Goal: Check status: Check status

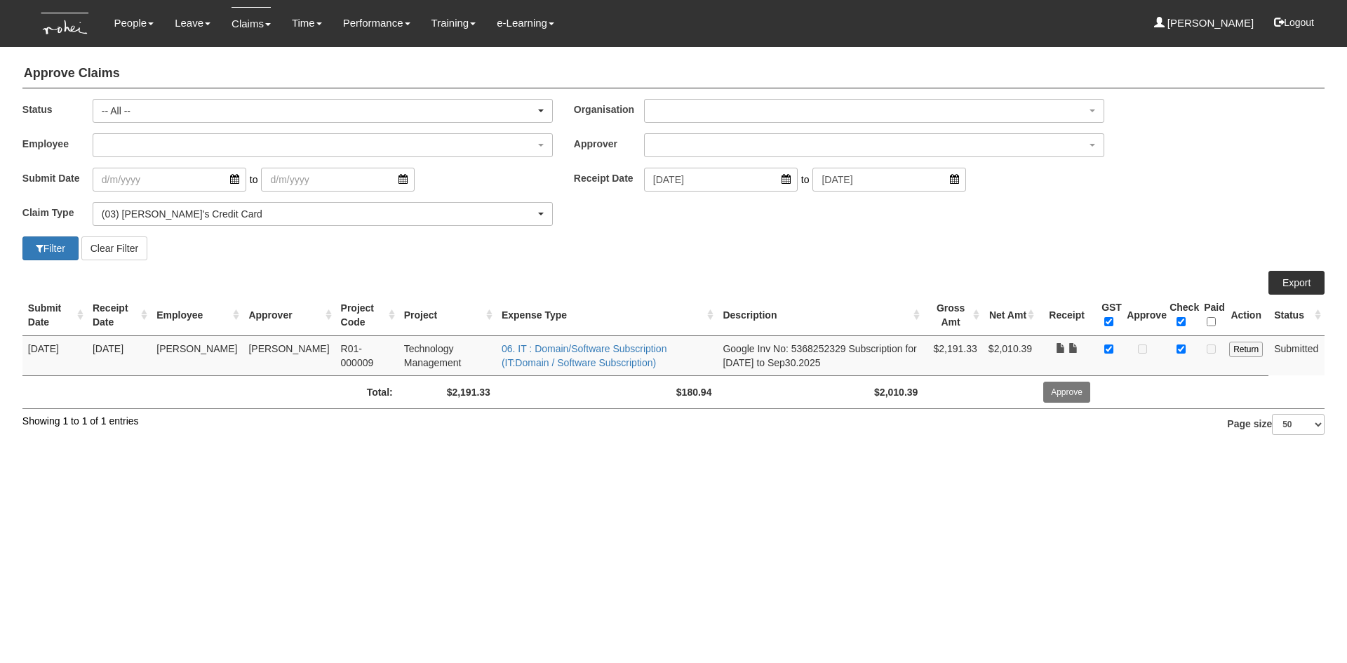
select select "All"
select select "15"
select select "50"
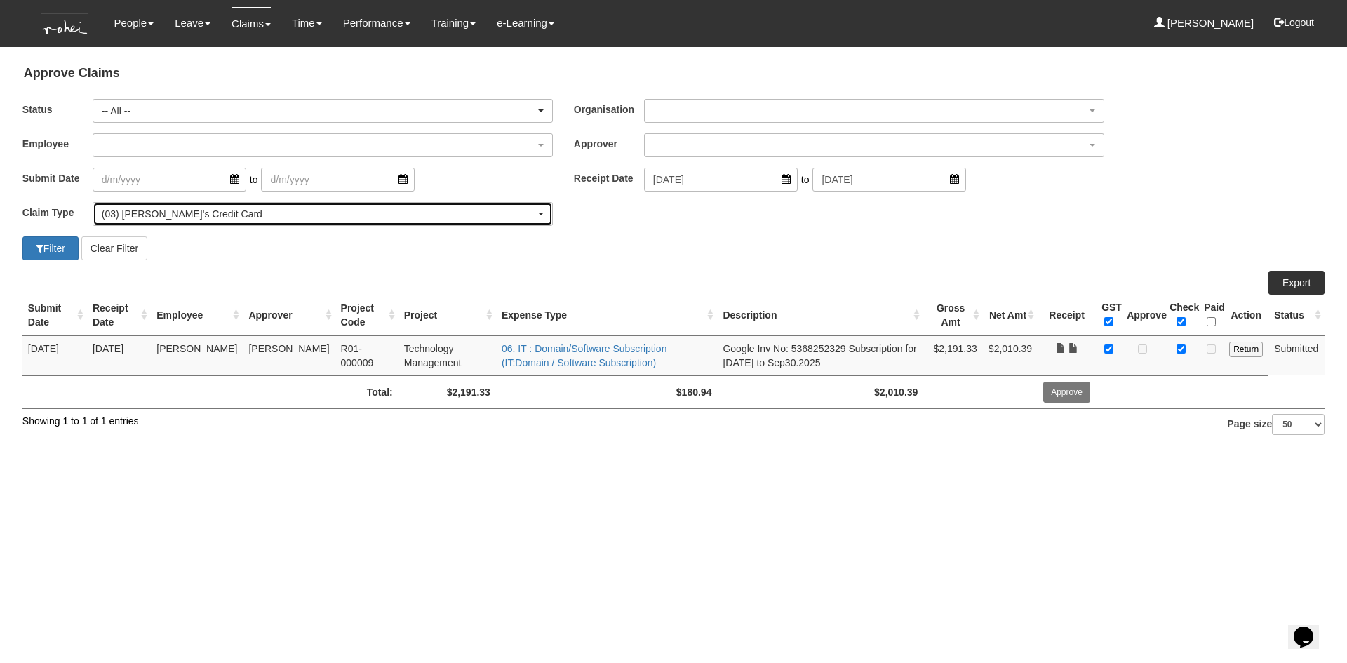
click at [222, 208] on div "(03) [PERSON_NAME]'s Credit Card" at bounding box center [319, 214] width 434 height 14
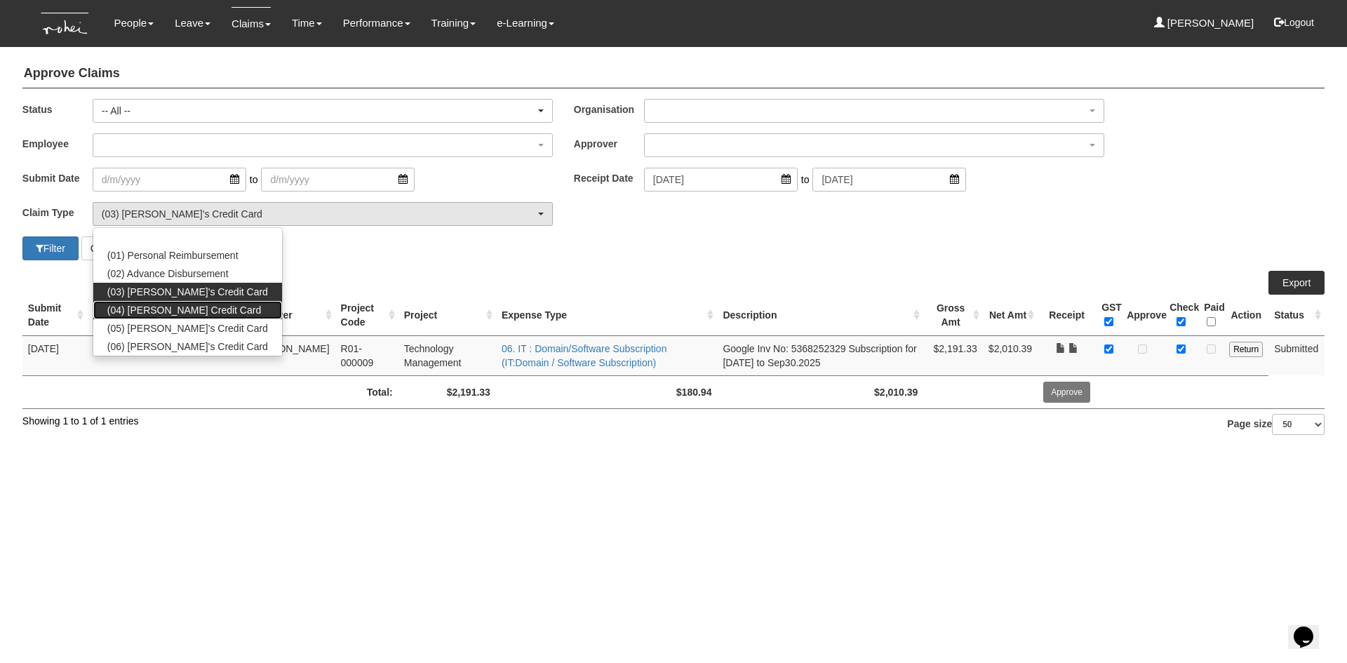
click at [213, 311] on link "(04) [PERSON_NAME] Credit Card" at bounding box center [187, 310] width 189 height 18
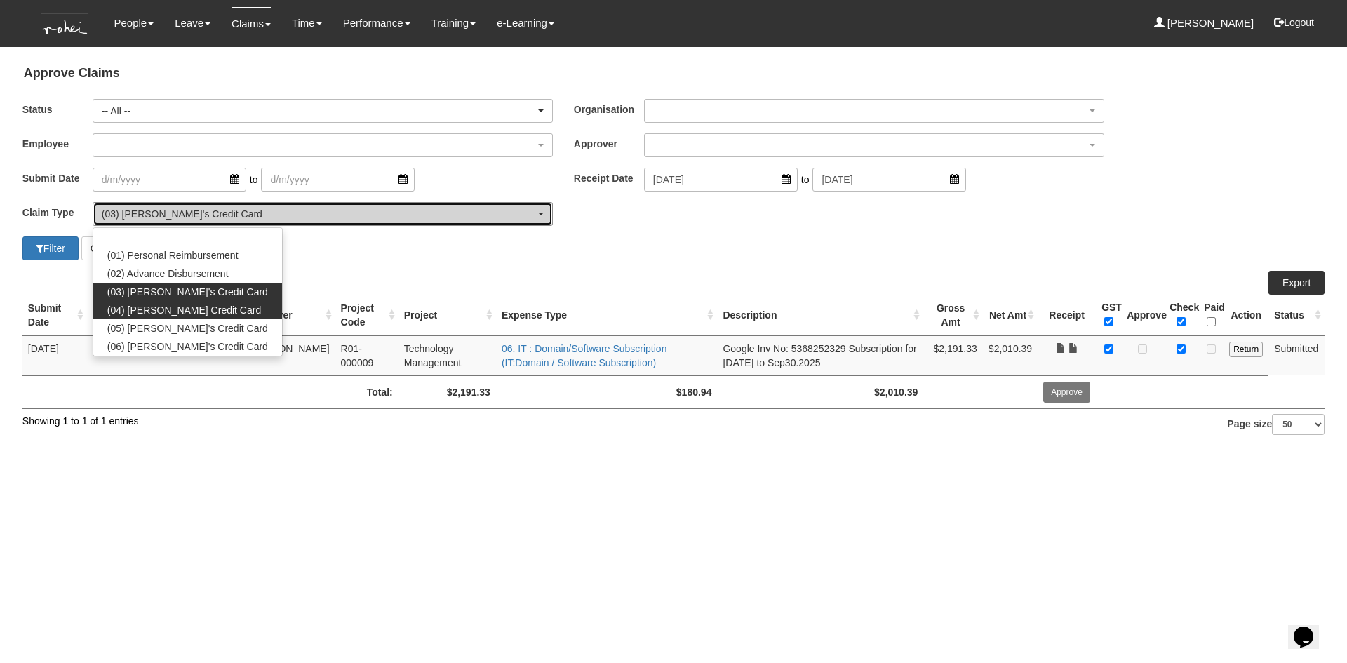
select select "16"
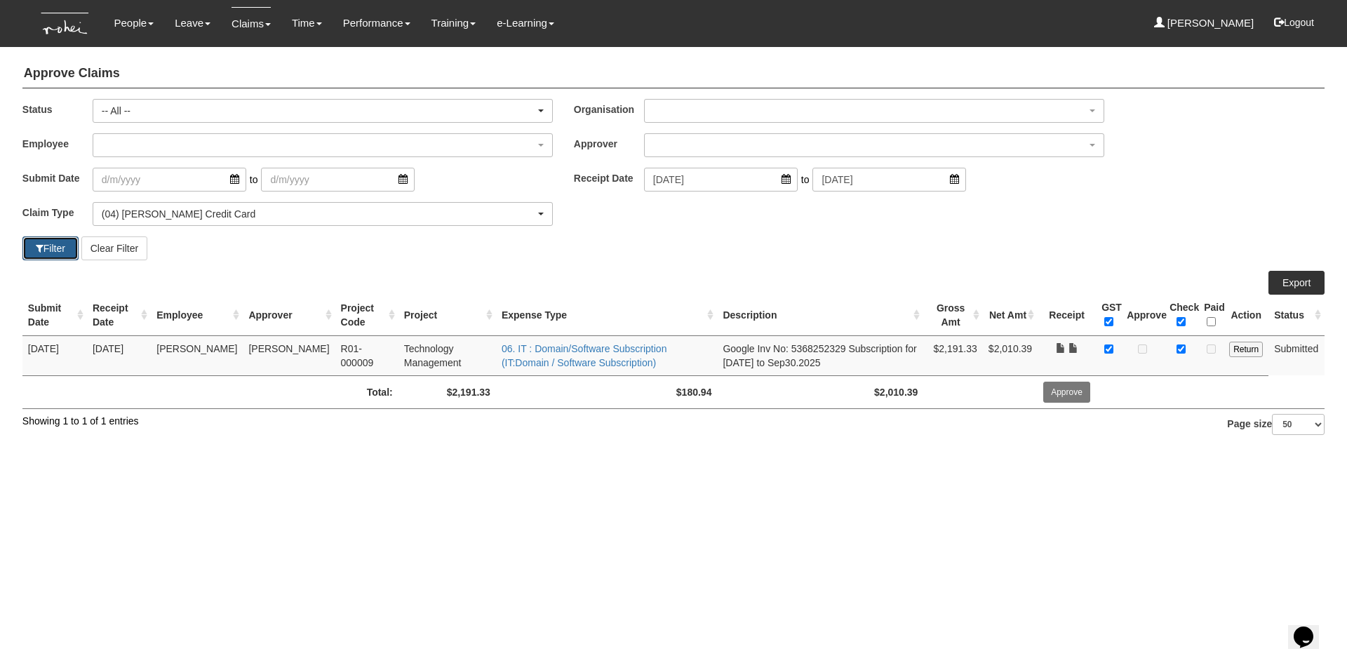
click at [57, 250] on button "Filter" at bounding box center [50, 248] width 56 height 24
select select "50"
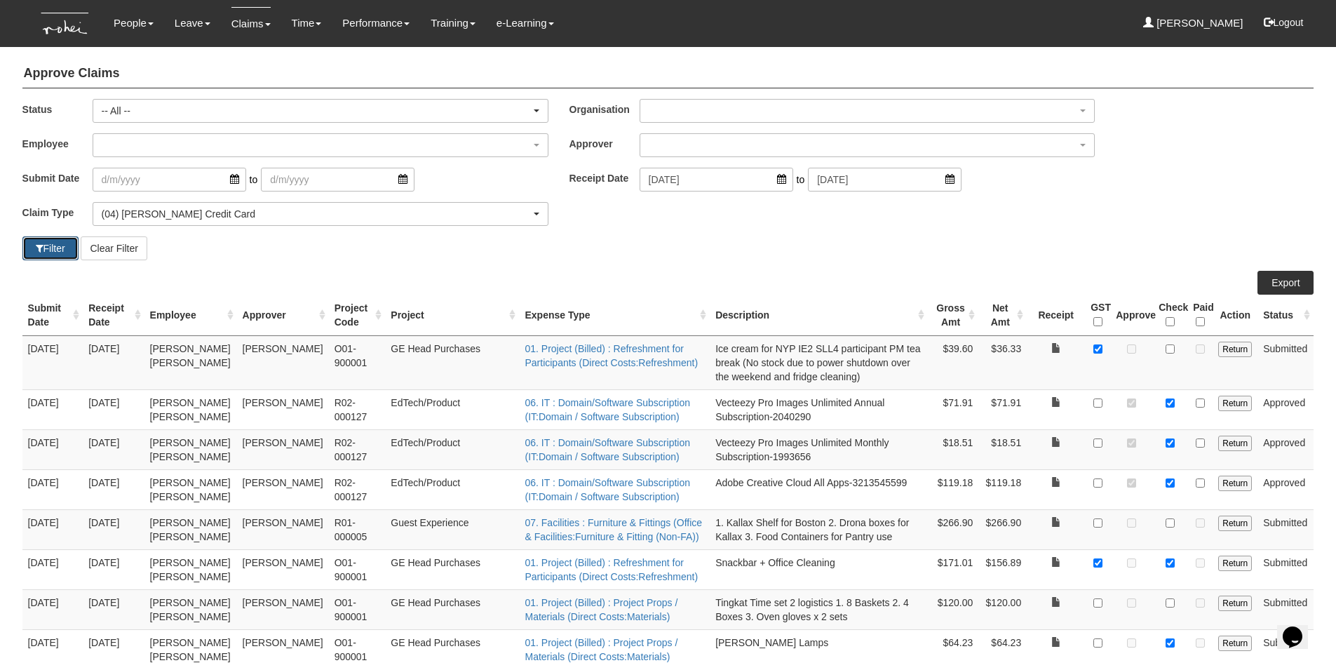
click at [64, 253] on button "Filter" at bounding box center [50, 248] width 56 height 24
select select "50"
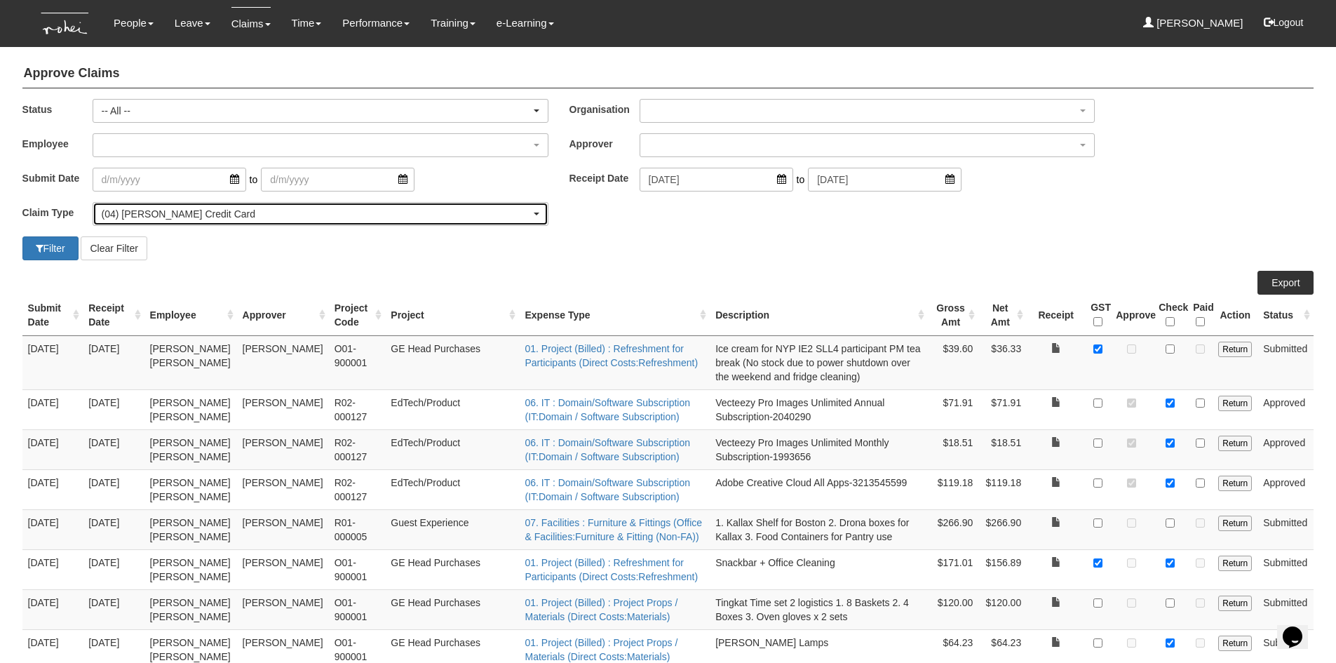
click at [205, 214] on div "(04) [PERSON_NAME] Credit Card" at bounding box center [316, 214] width 429 height 14
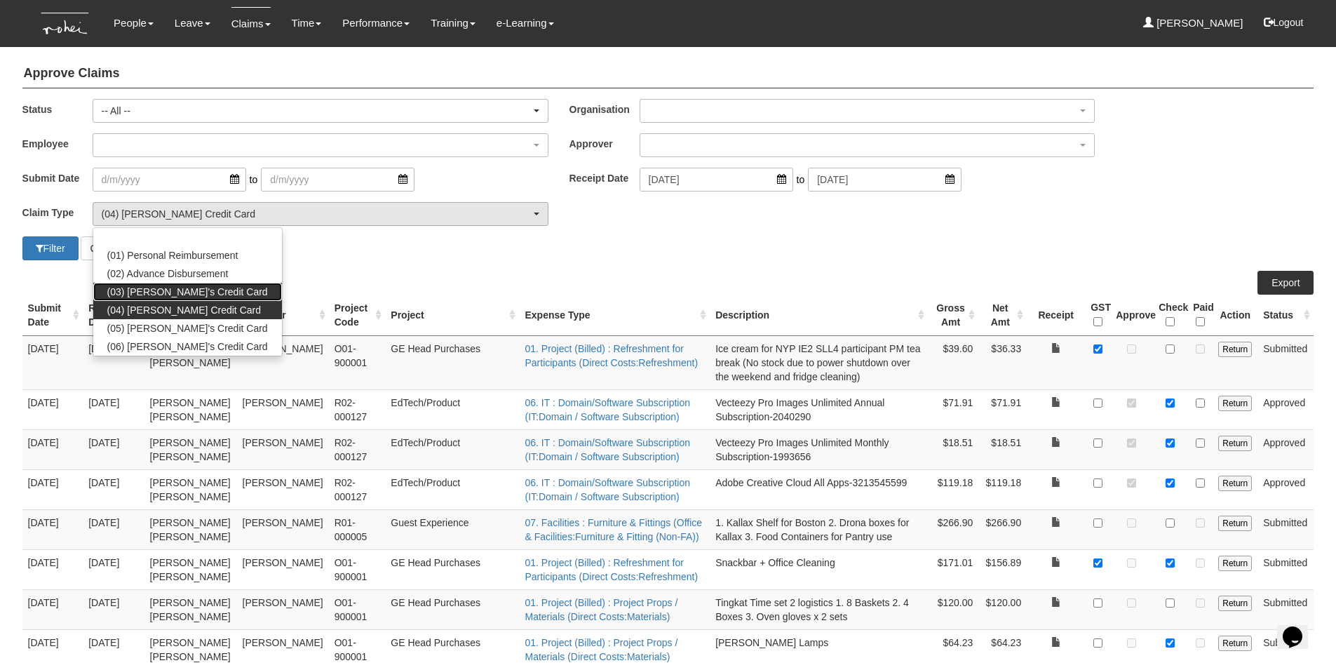
click at [201, 285] on span "(03) [PERSON_NAME]'s Credit Card" at bounding box center [187, 292] width 161 height 14
select select "15"
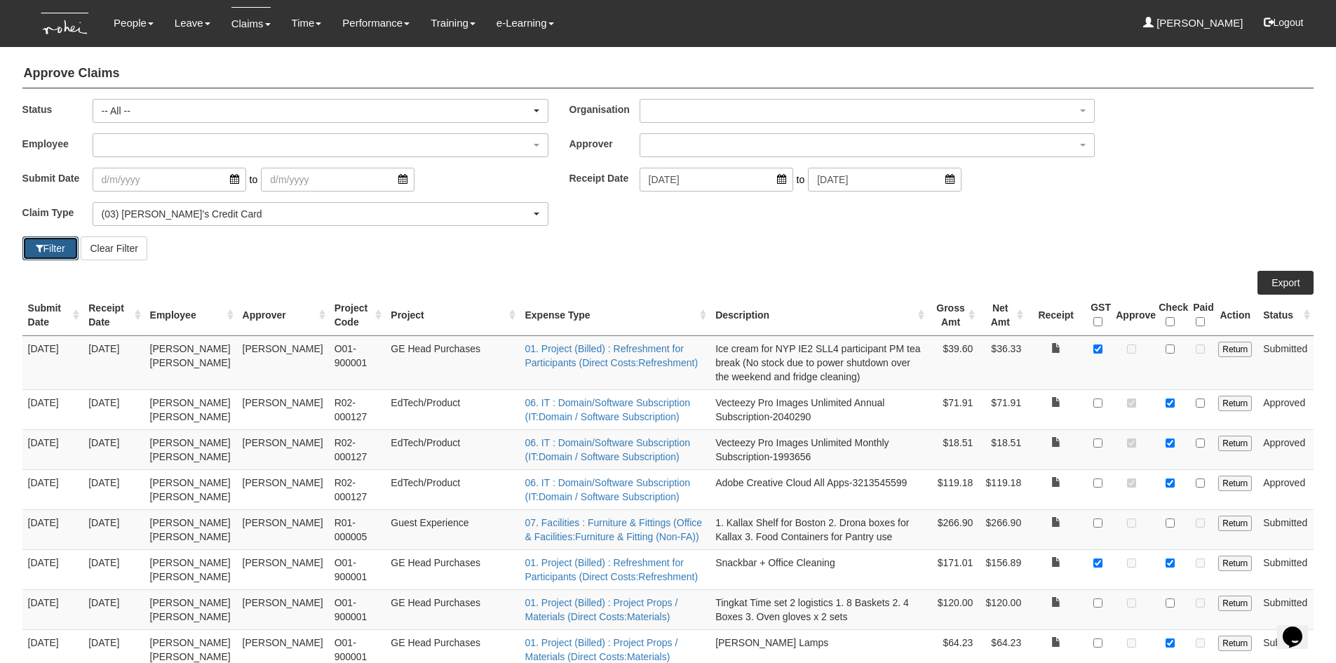
click at [60, 250] on button "Filter" at bounding box center [50, 248] width 56 height 24
select select "50"
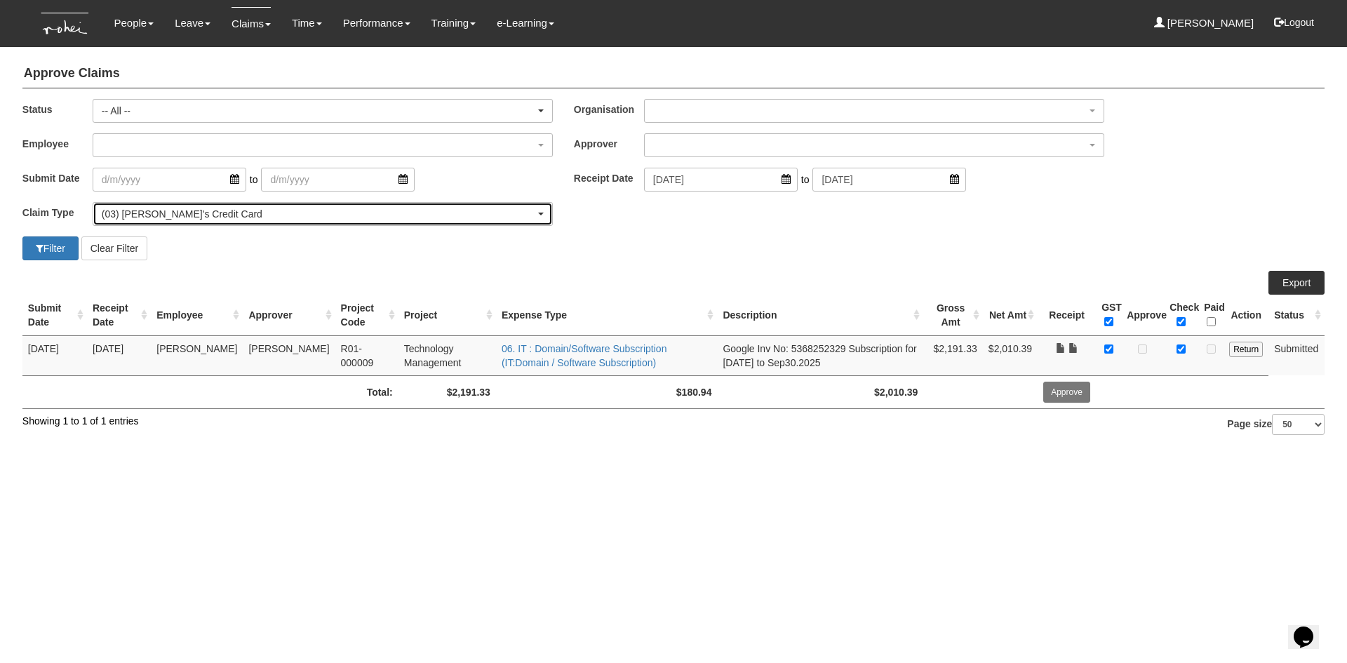
click at [152, 213] on div "(03) [PERSON_NAME]'s Credit Card" at bounding box center [319, 214] width 434 height 14
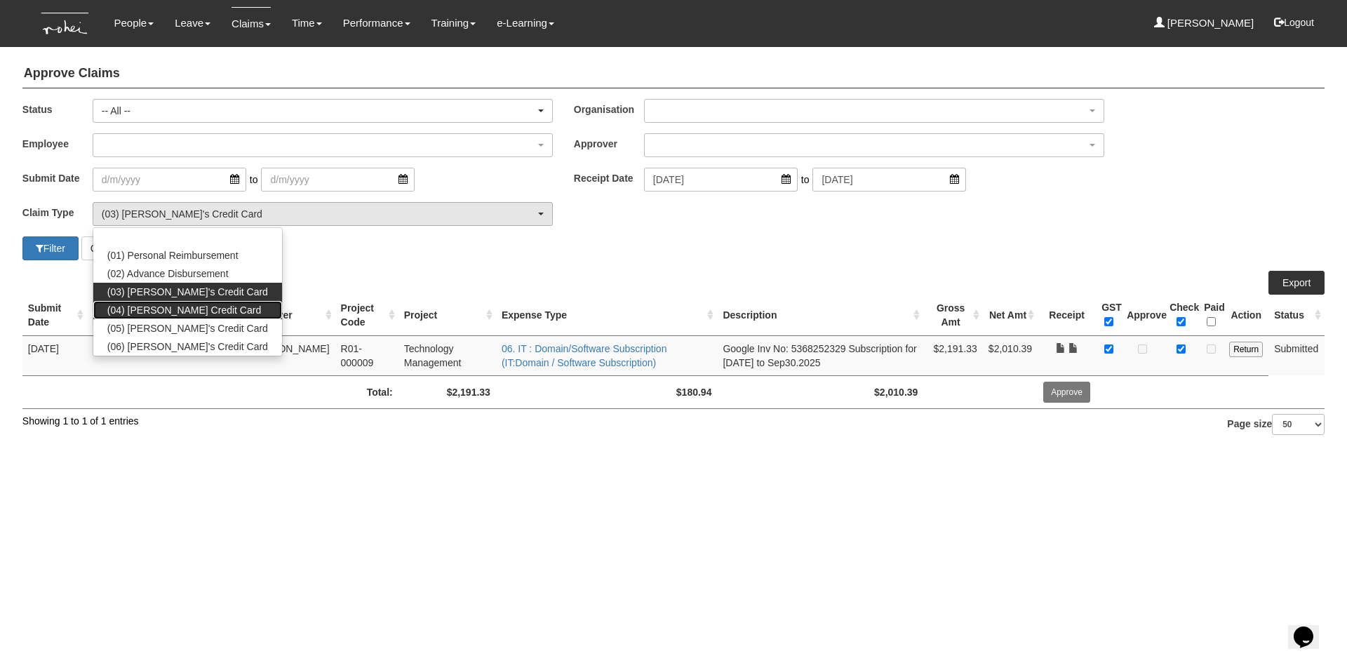
click at [164, 305] on span "(04) [PERSON_NAME] Credit Card" at bounding box center [184, 310] width 154 height 14
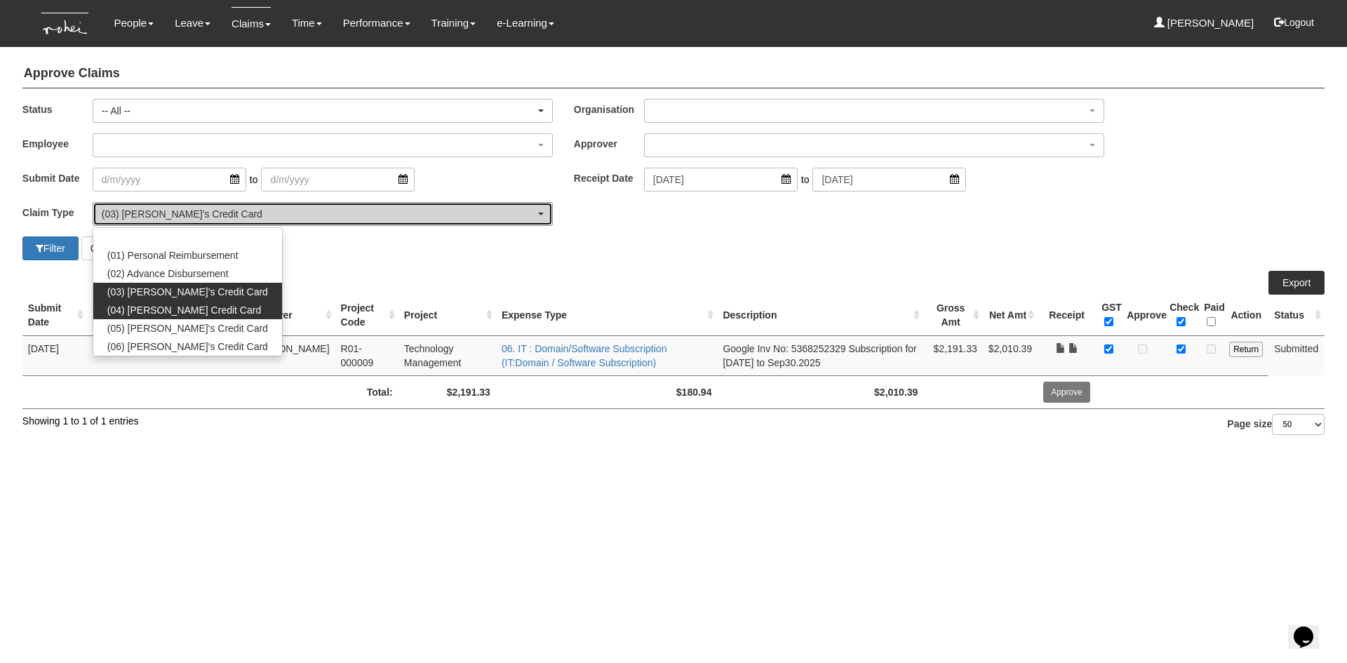
select select "16"
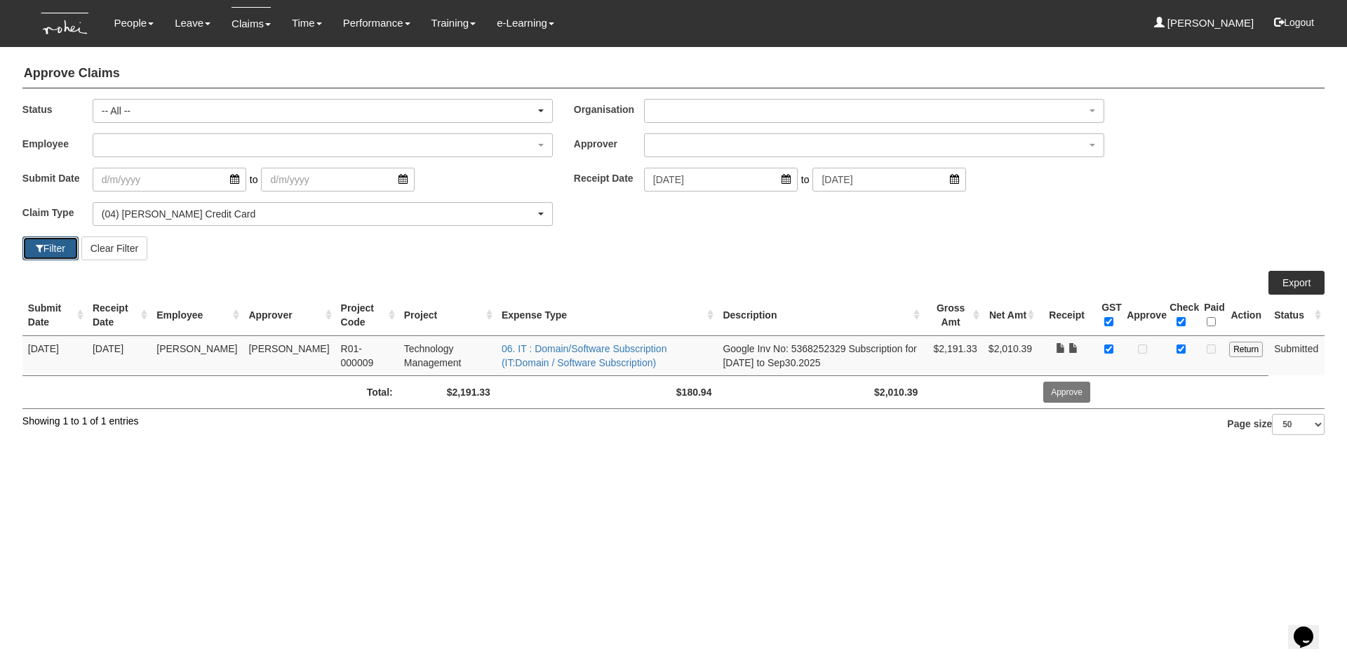
click at [52, 252] on button "Filter" at bounding box center [50, 248] width 56 height 24
select select "50"
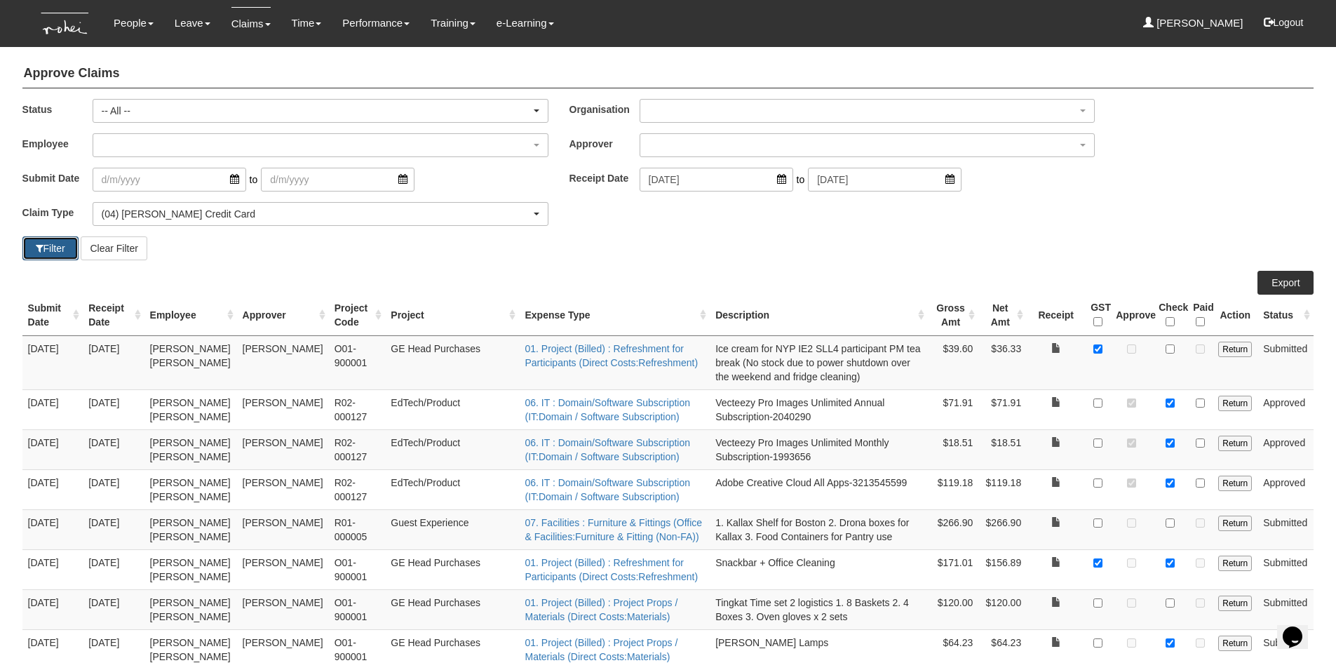
click at [69, 239] on button "Filter" at bounding box center [50, 248] width 56 height 24
select select "50"
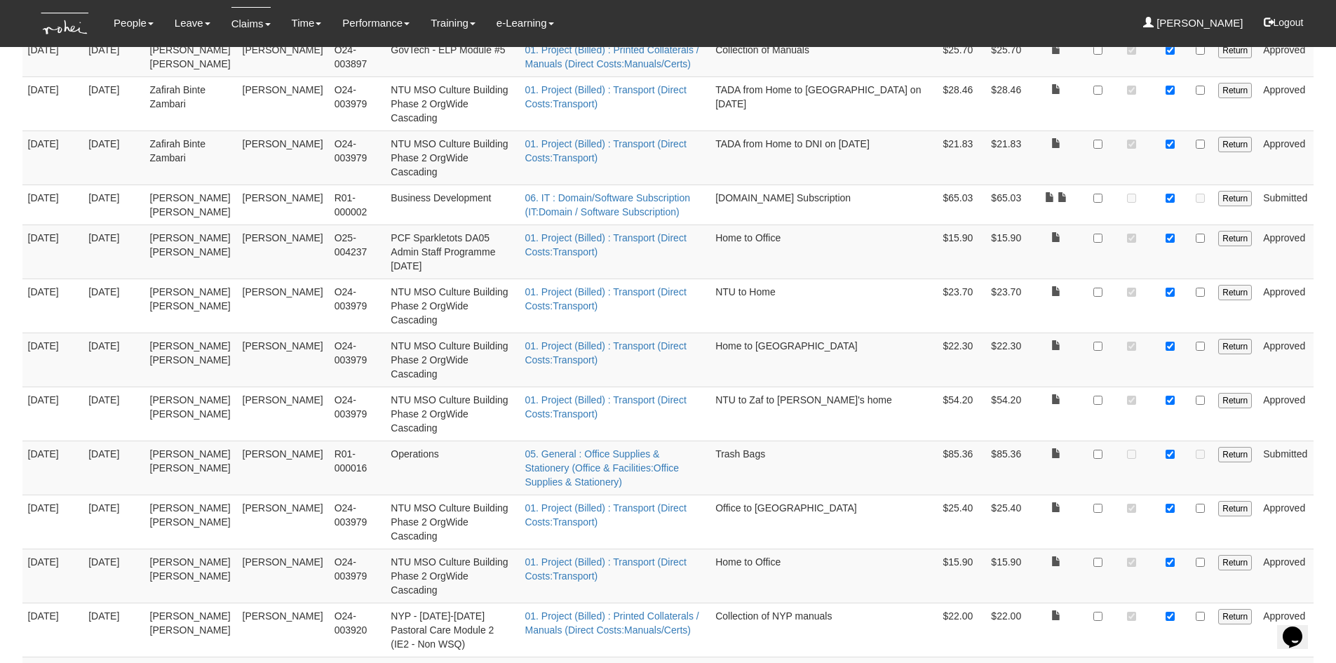
scroll to position [1287, 0]
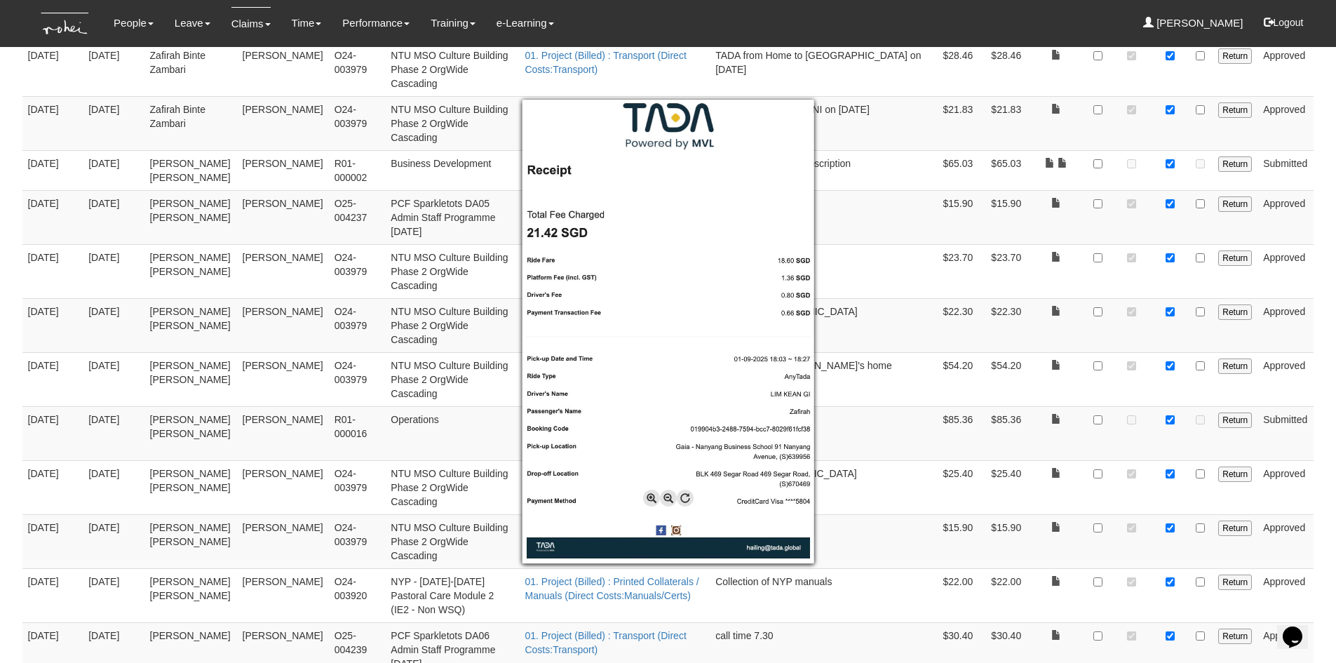
click at [1331, 403] on div at bounding box center [668, 331] width 1336 height 663
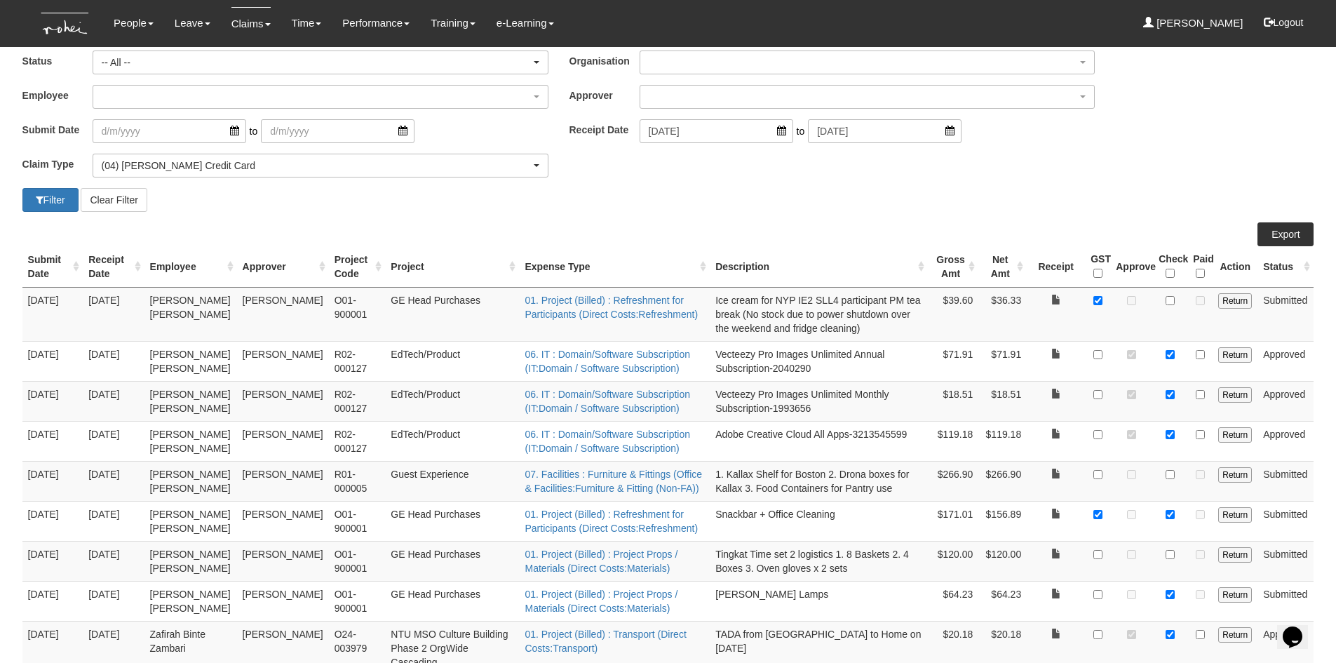
scroll to position [0, 0]
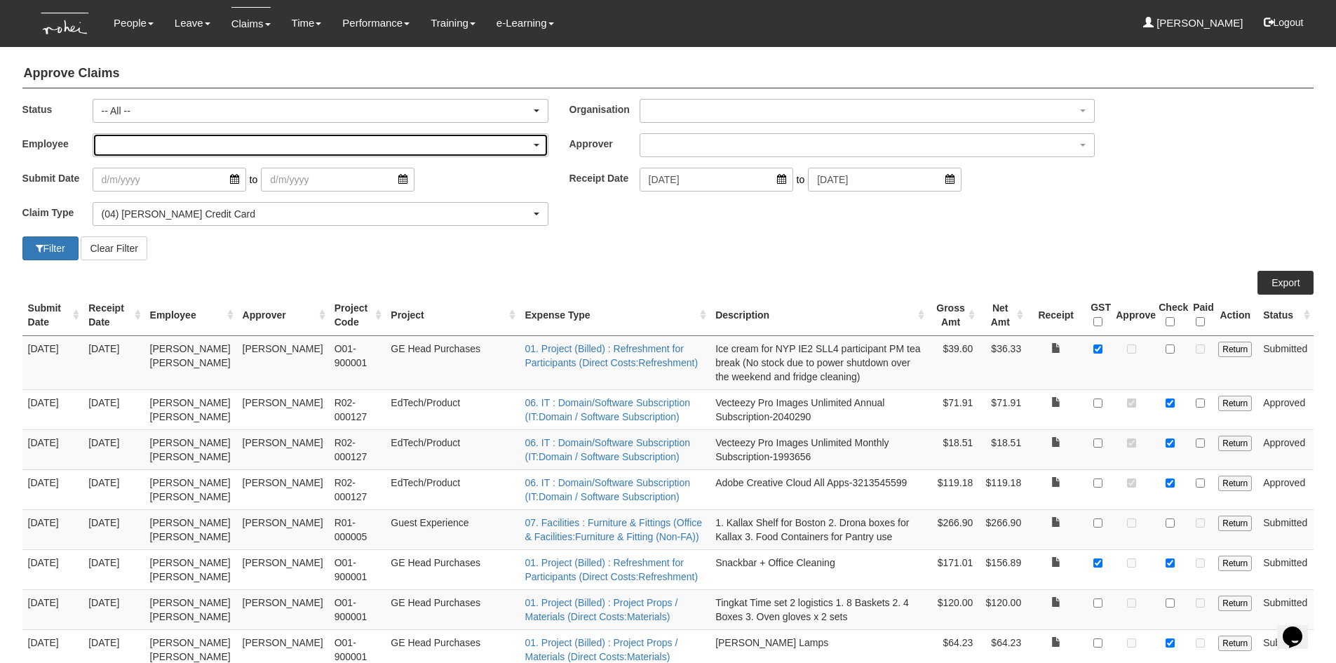
click at [265, 142] on div "button" at bounding box center [320, 145] width 455 height 22
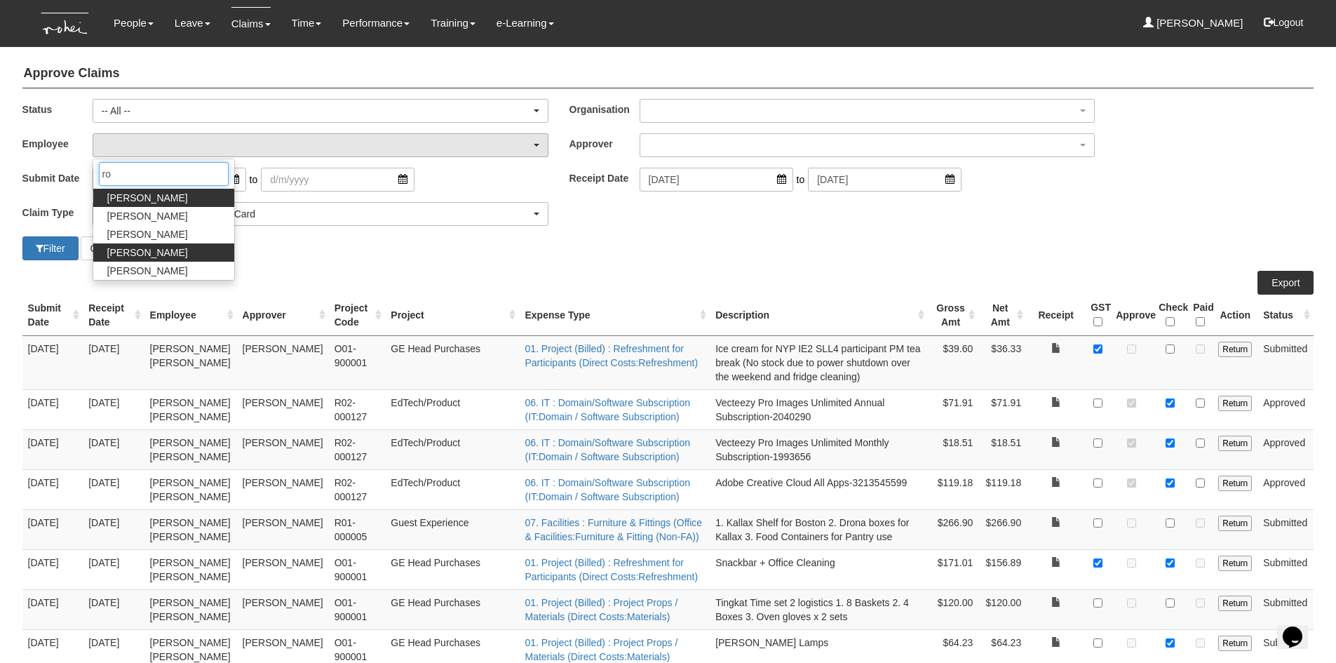
type input "ro"
click at [191, 253] on link "[PERSON_NAME]" at bounding box center [163, 252] width 141 height 18
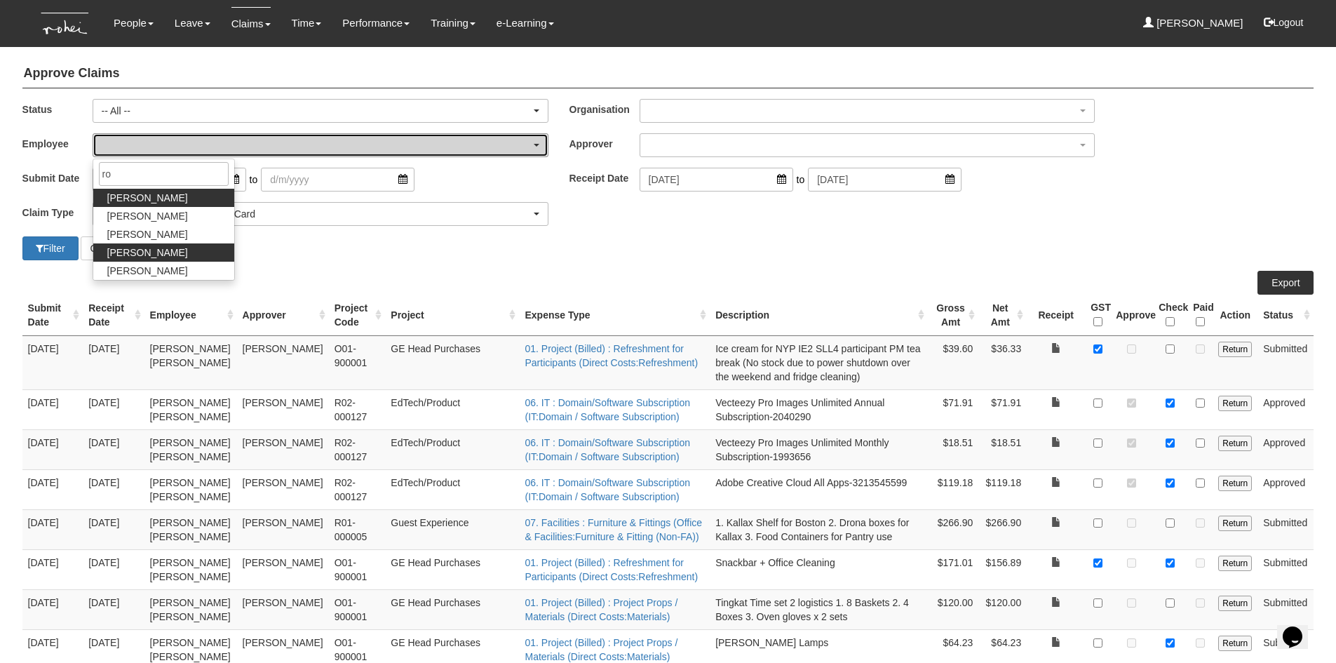
select select "5a253378-523a-4c52-9c83-550f69dab0df"
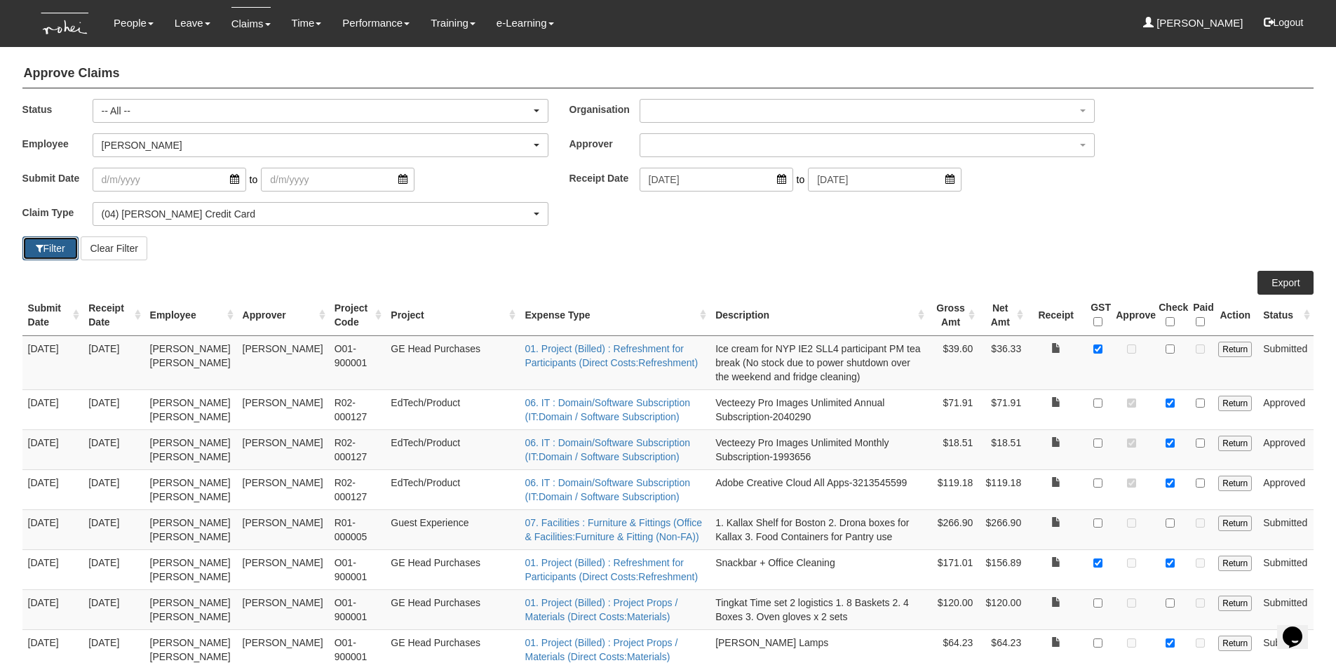
click at [67, 247] on button "Filter" at bounding box center [50, 248] width 56 height 24
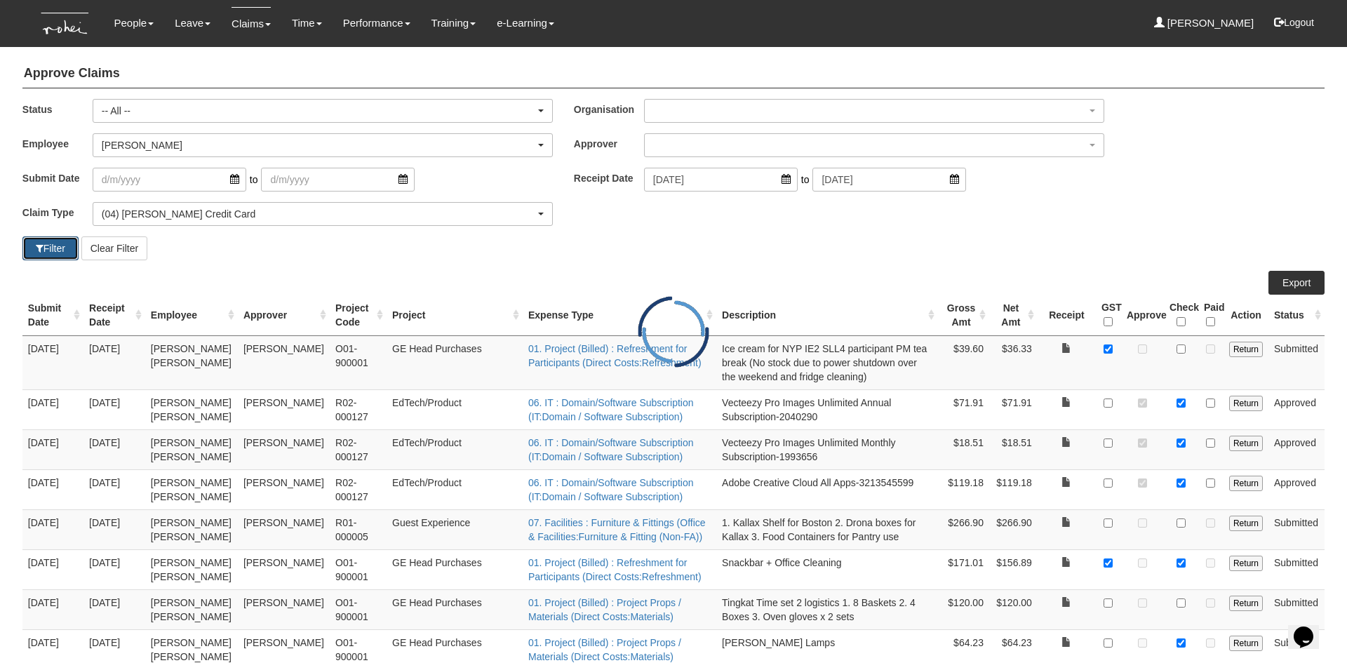
select select "50"
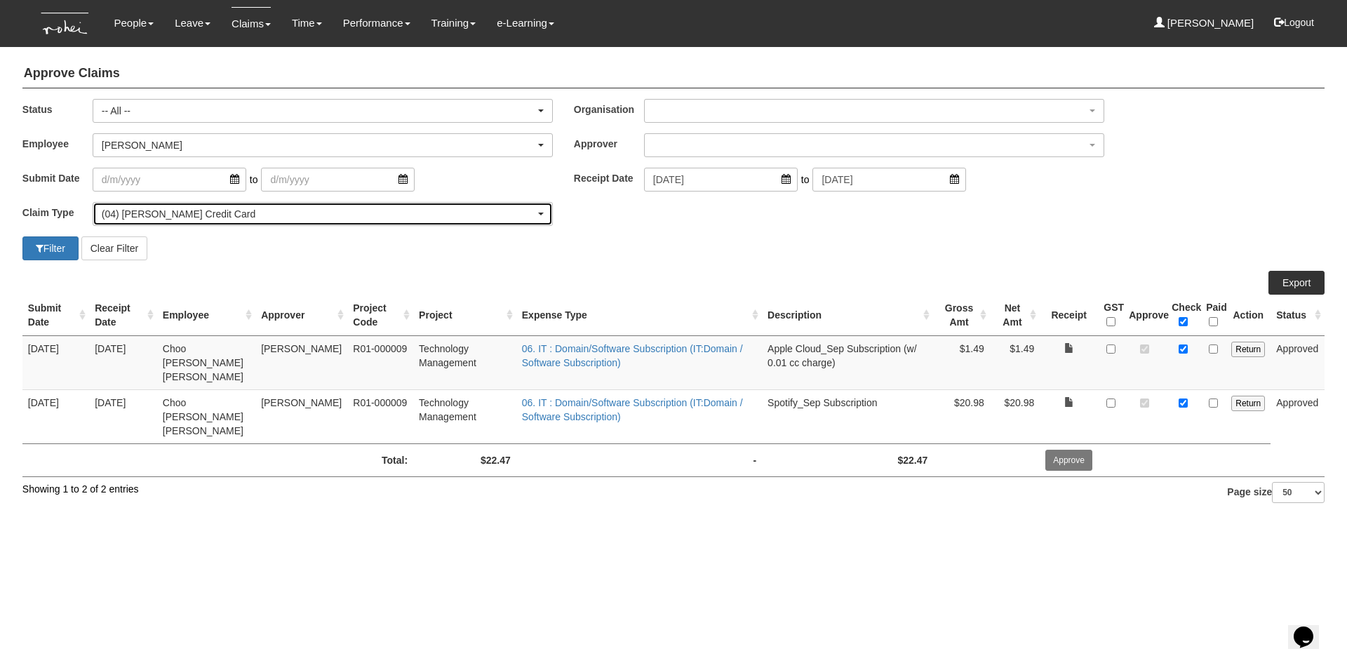
click at [235, 213] on div "(04) [PERSON_NAME] Credit Card" at bounding box center [319, 214] width 434 height 14
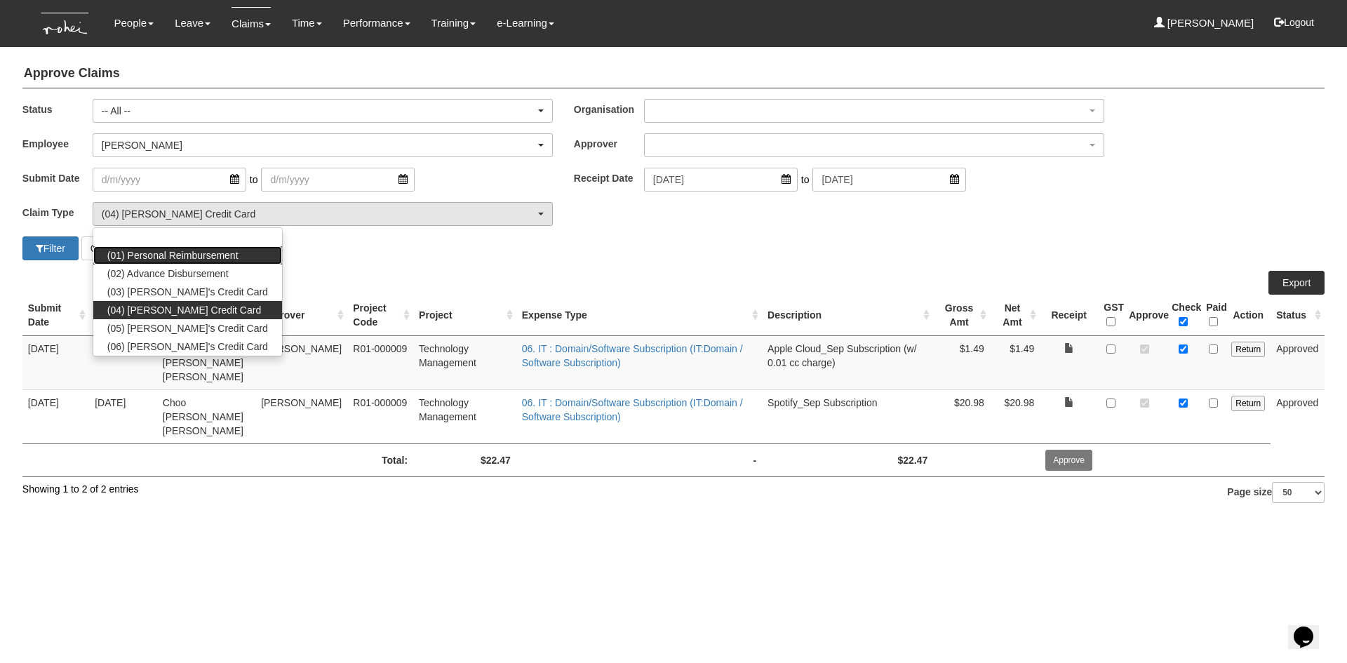
click at [225, 255] on span "(01) Personal Reimbursement" at bounding box center [172, 255] width 131 height 14
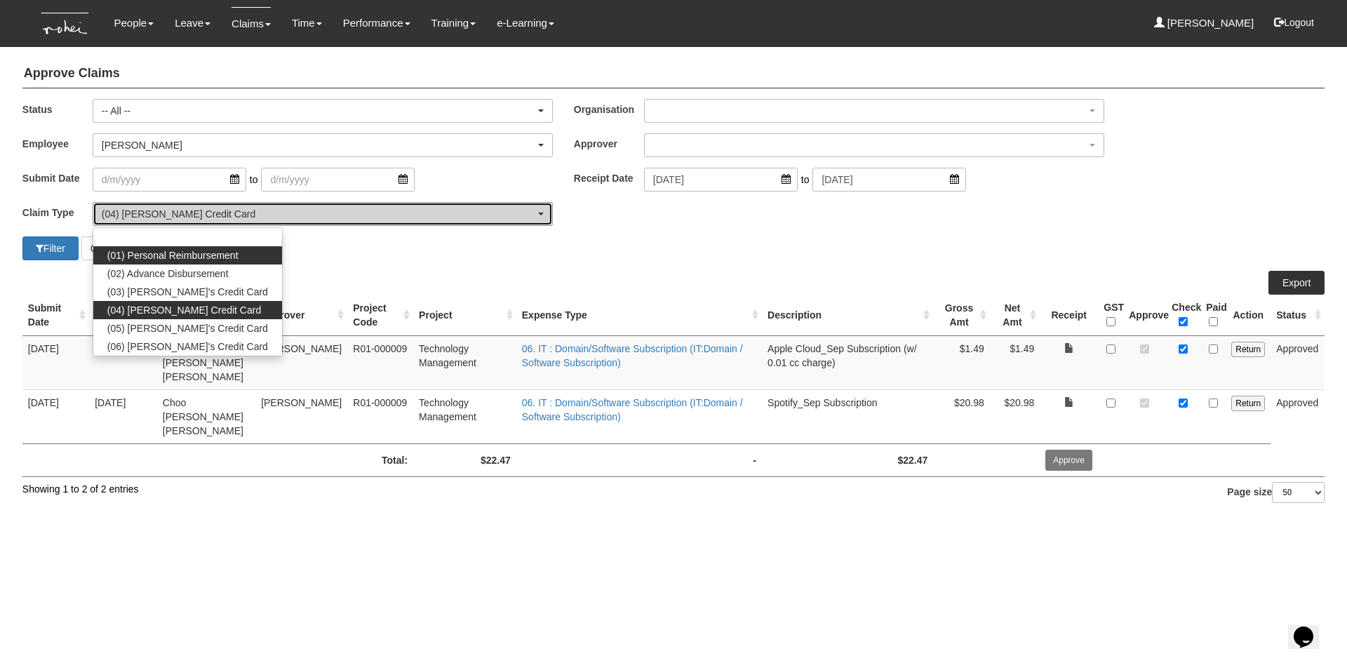
select select "14"
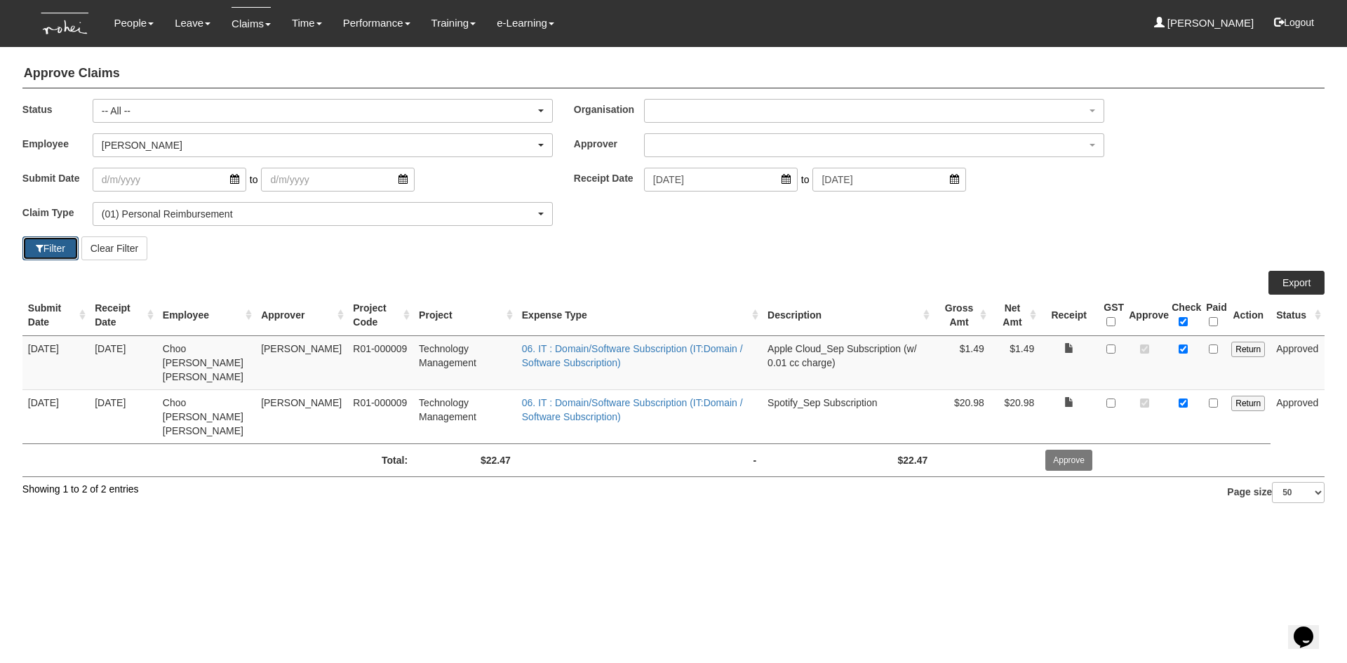
click at [66, 256] on button "Filter" at bounding box center [50, 248] width 56 height 24
select select "50"
